Goal: Transaction & Acquisition: Download file/media

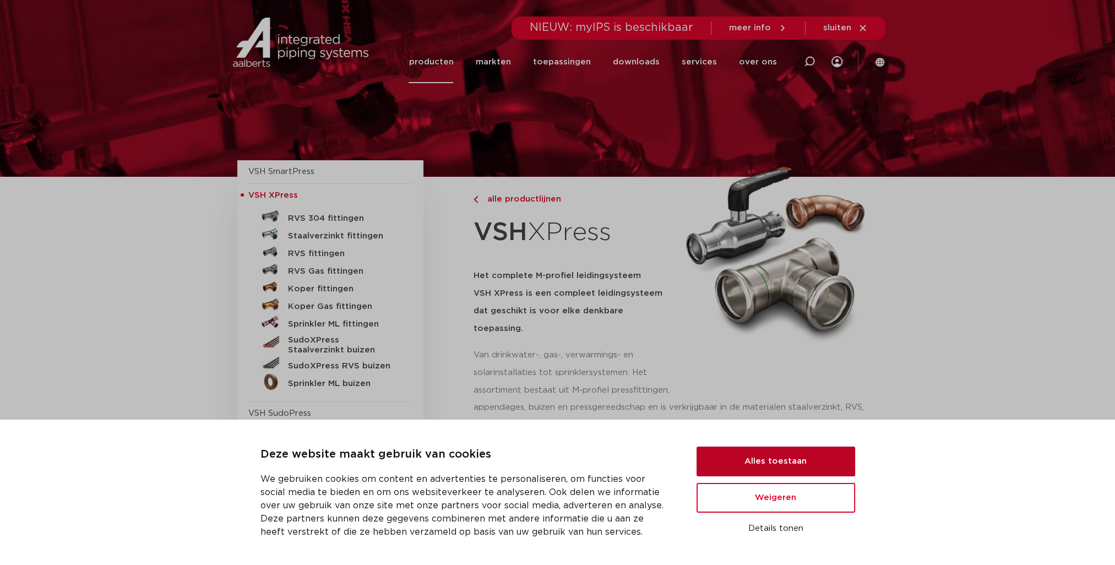
click at [797, 456] on button "Alles toestaan" at bounding box center [775, 461] width 159 height 30
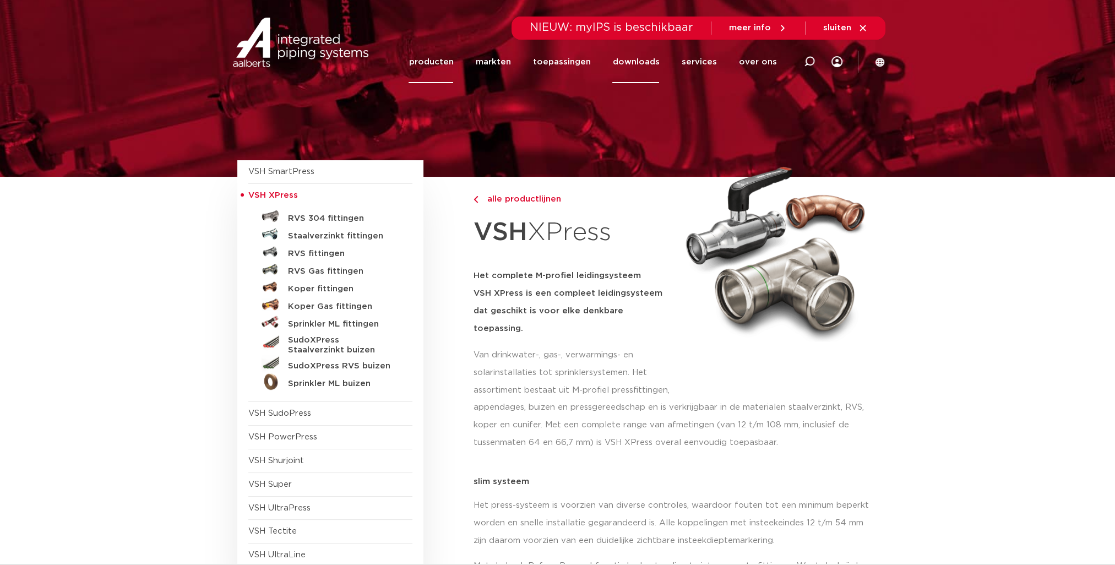
click at [642, 61] on link "downloads" at bounding box center [635, 62] width 47 height 42
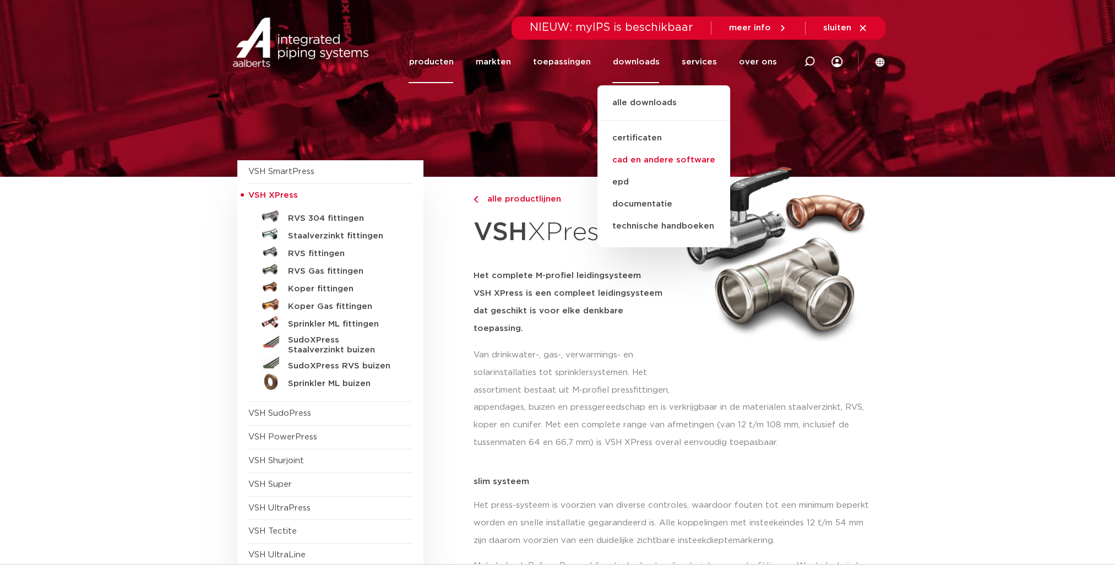
click at [669, 160] on link "cad en andere software" at bounding box center [663, 160] width 133 height 22
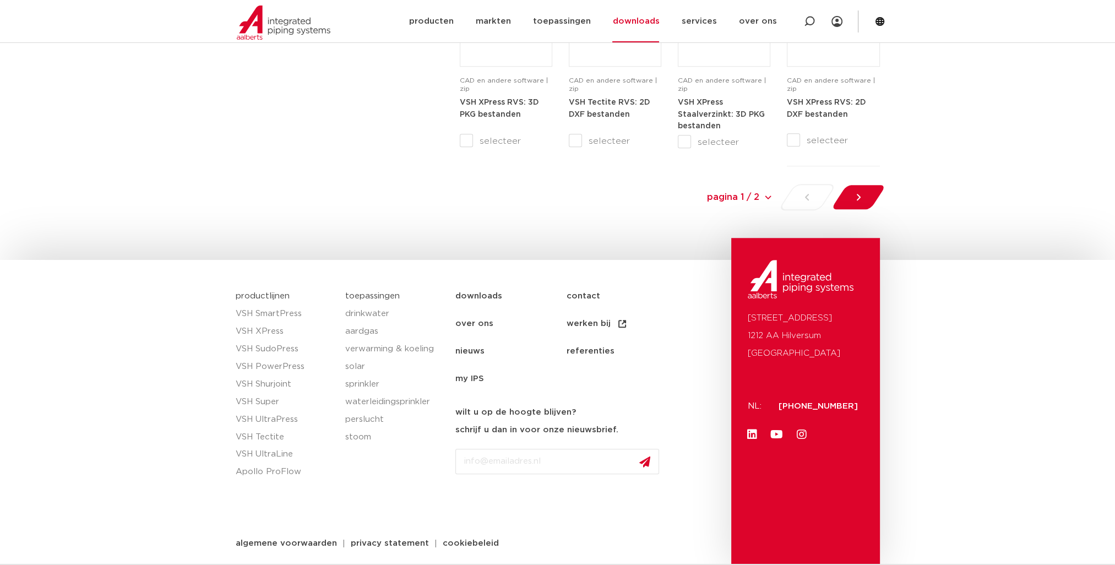
scroll to position [1266, 0]
click at [858, 197] on icon at bounding box center [858, 196] width 4 height 7
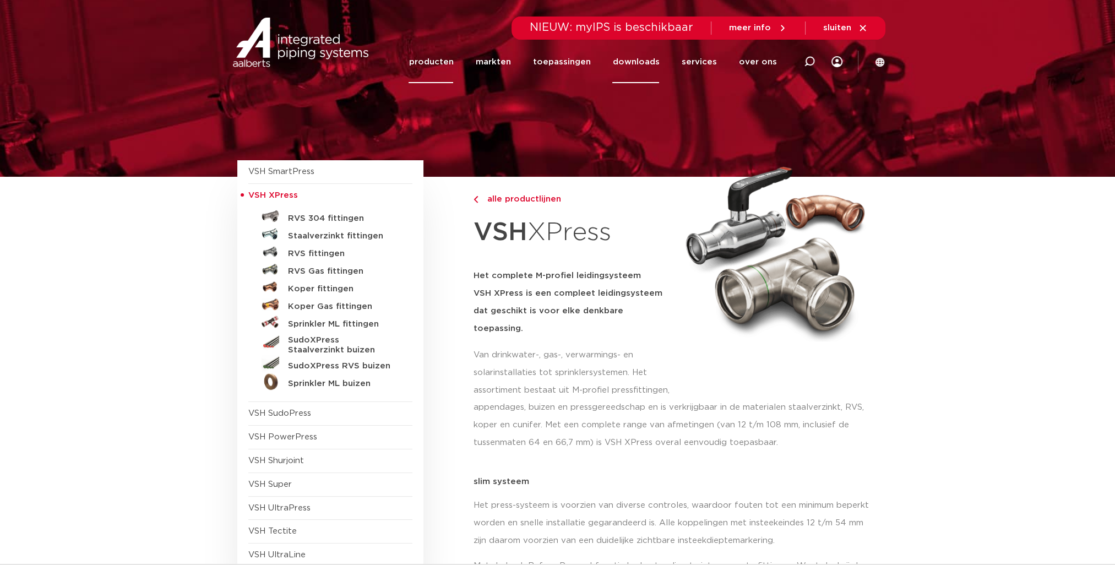
click at [632, 63] on link "downloads" at bounding box center [635, 62] width 47 height 42
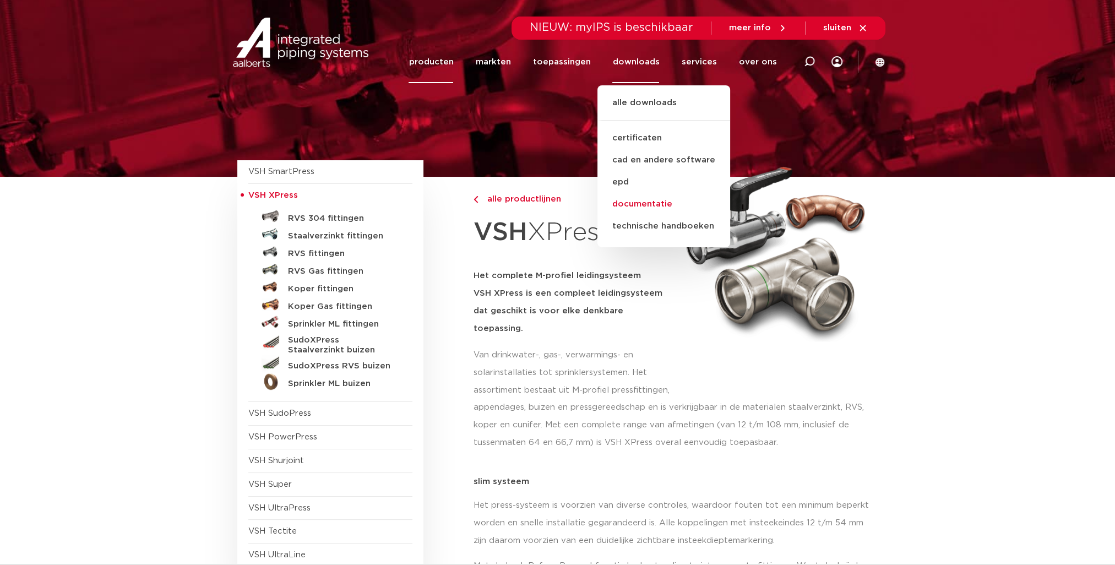
click at [661, 203] on link "documentatie" at bounding box center [663, 204] width 133 height 22
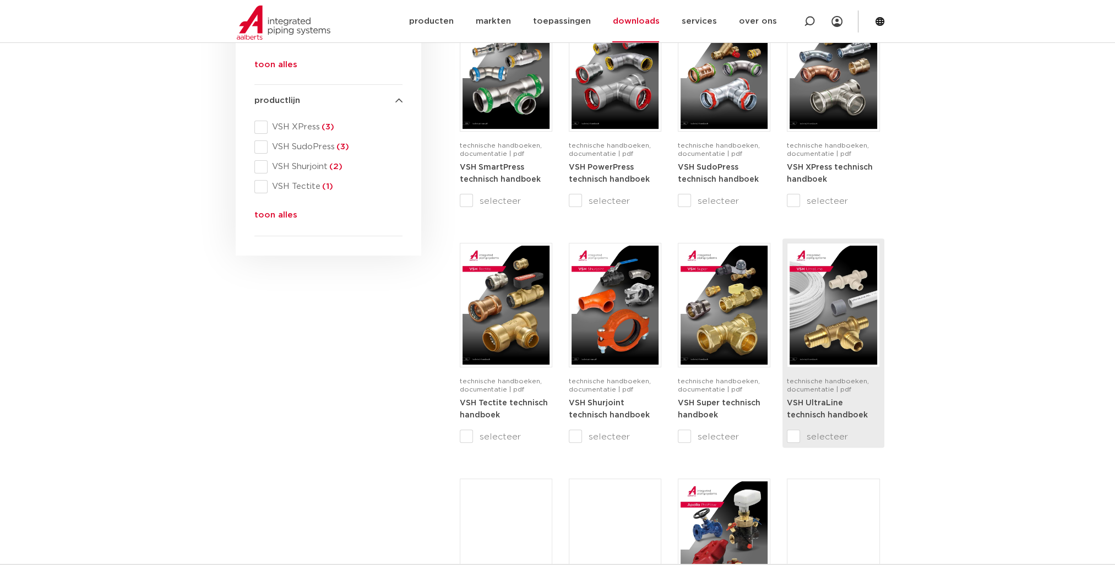
scroll to position [440, 0]
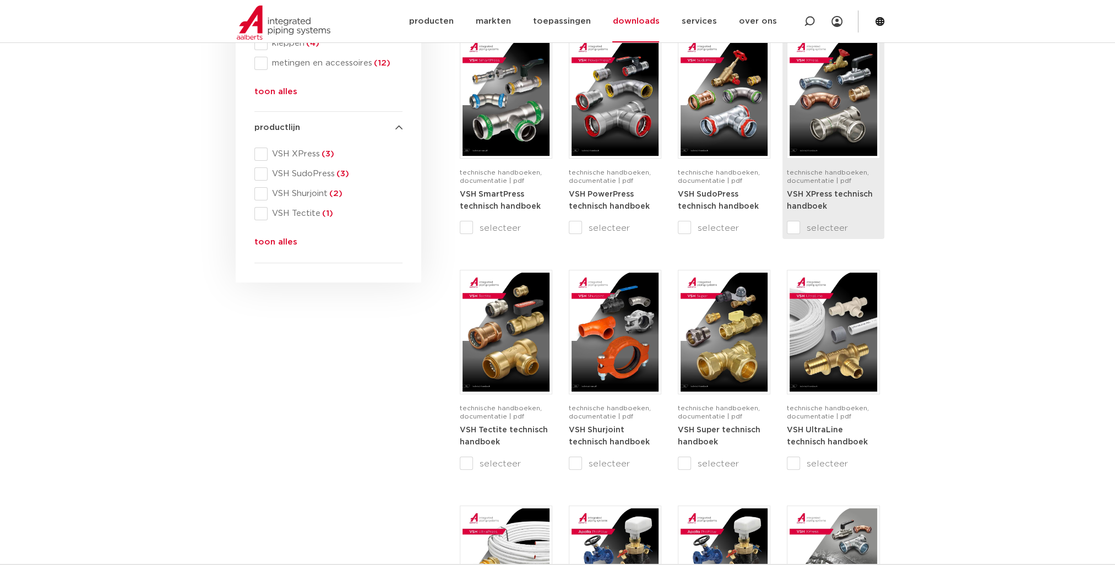
click at [835, 125] on img at bounding box center [832, 96] width 87 height 119
